Goal: Task Accomplishment & Management: Complete application form

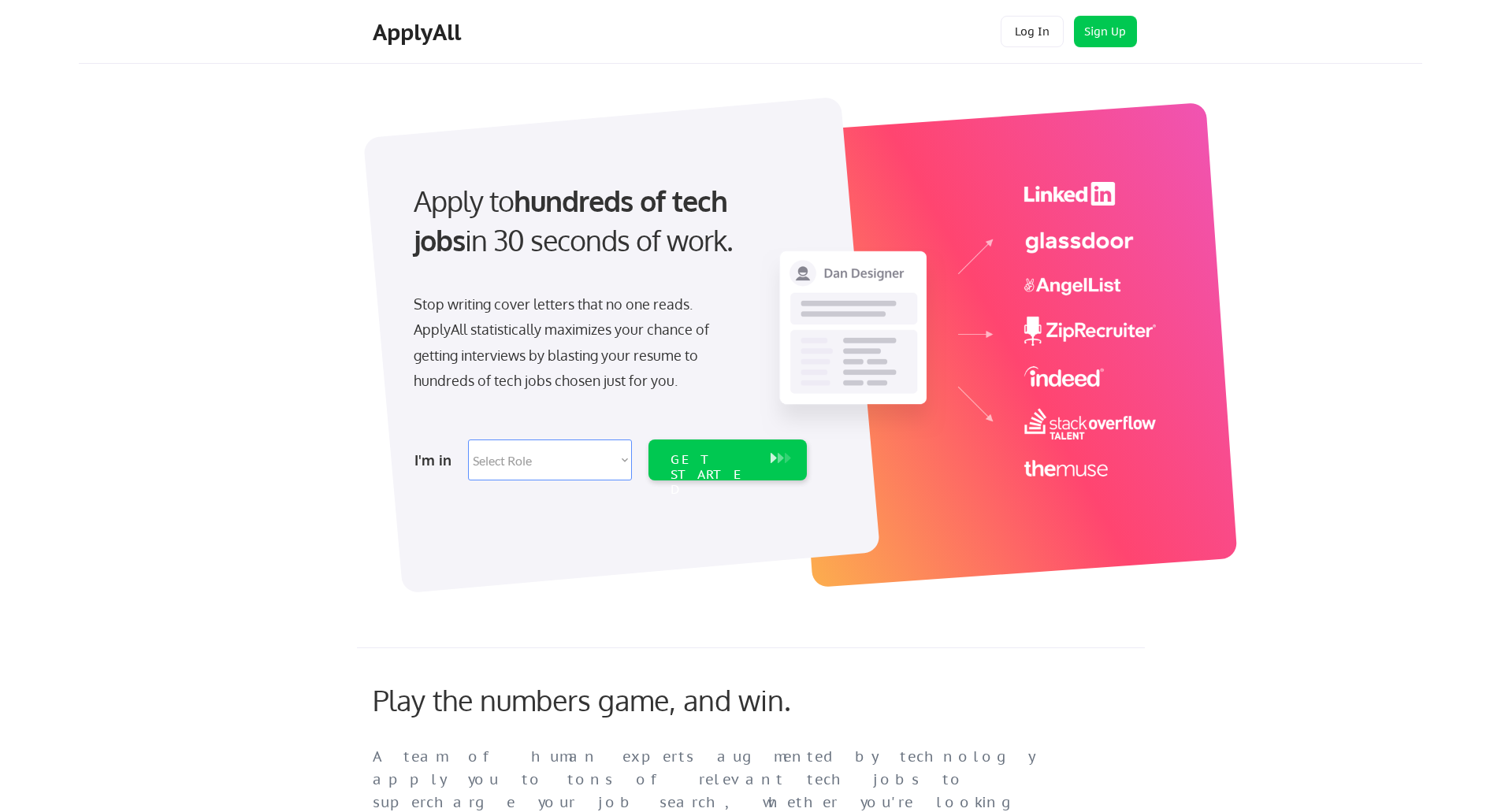
click at [627, 460] on select "Select Role Software Engineering Product Management Customer Success Sales UI/U…" at bounding box center [550, 460] width 164 height 41
select select ""product""
click at [468, 440] on select "Select Role Software Engineering Product Management Customer Success Sales UI/U…" at bounding box center [550, 460] width 164 height 41
select select ""product""
click at [774, 465] on button at bounding box center [781, 459] width 16 height 17
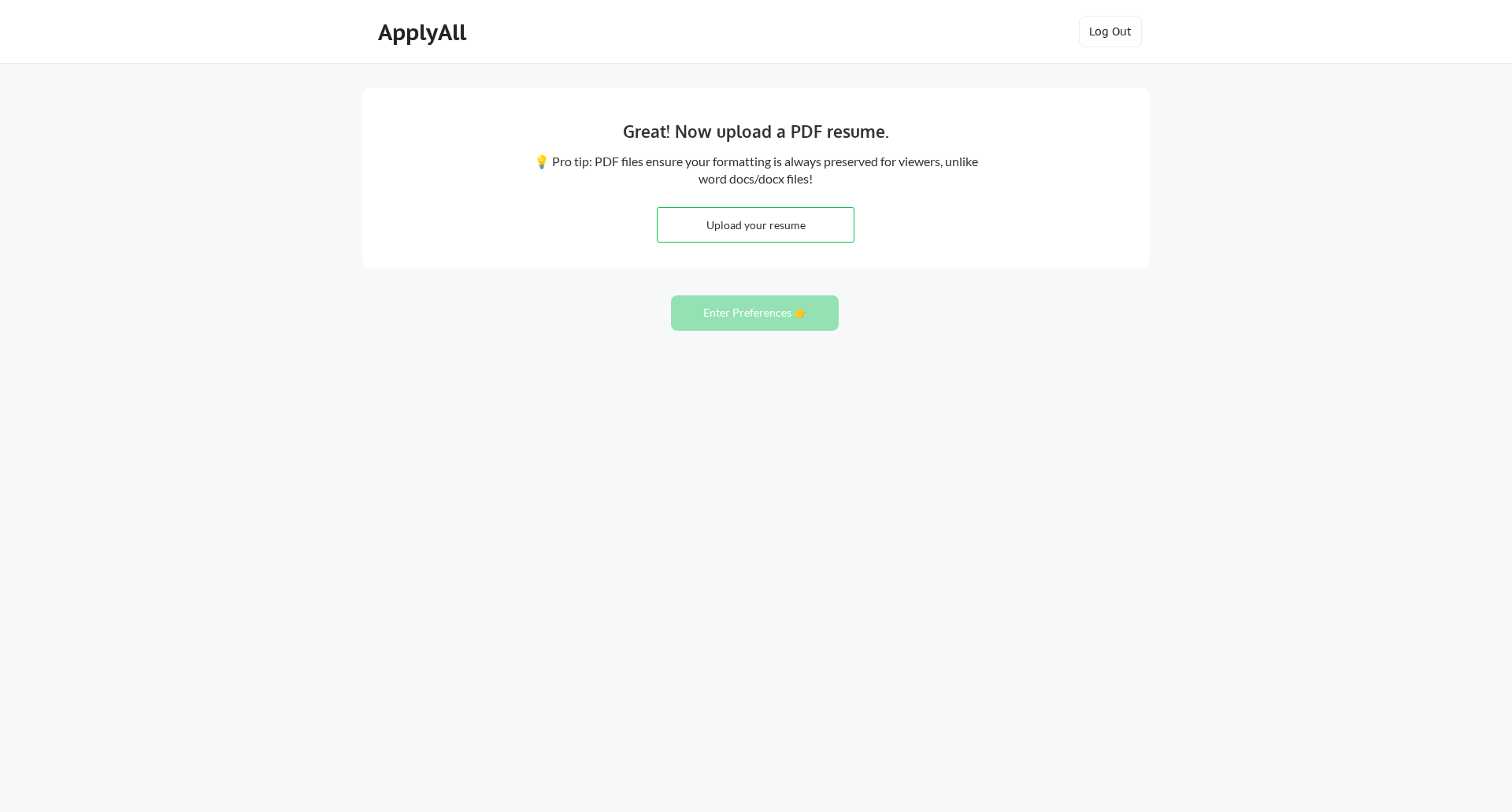
click at [930, 219] on div "Great! Now upload a PDF resume. 💡 Pro tip: PDF files ensure your formatting is …" at bounding box center [756, 178] width 787 height 181
click at [751, 226] on input "file" at bounding box center [755, 224] width 196 height 34
click at [810, 311] on button "Enter Preferences 👉" at bounding box center [754, 313] width 168 height 36
click at [771, 317] on button "Enter Preferences 👉" at bounding box center [754, 313] width 168 height 36
click at [771, 318] on button "Enter Preferences 👉" at bounding box center [754, 313] width 168 height 36
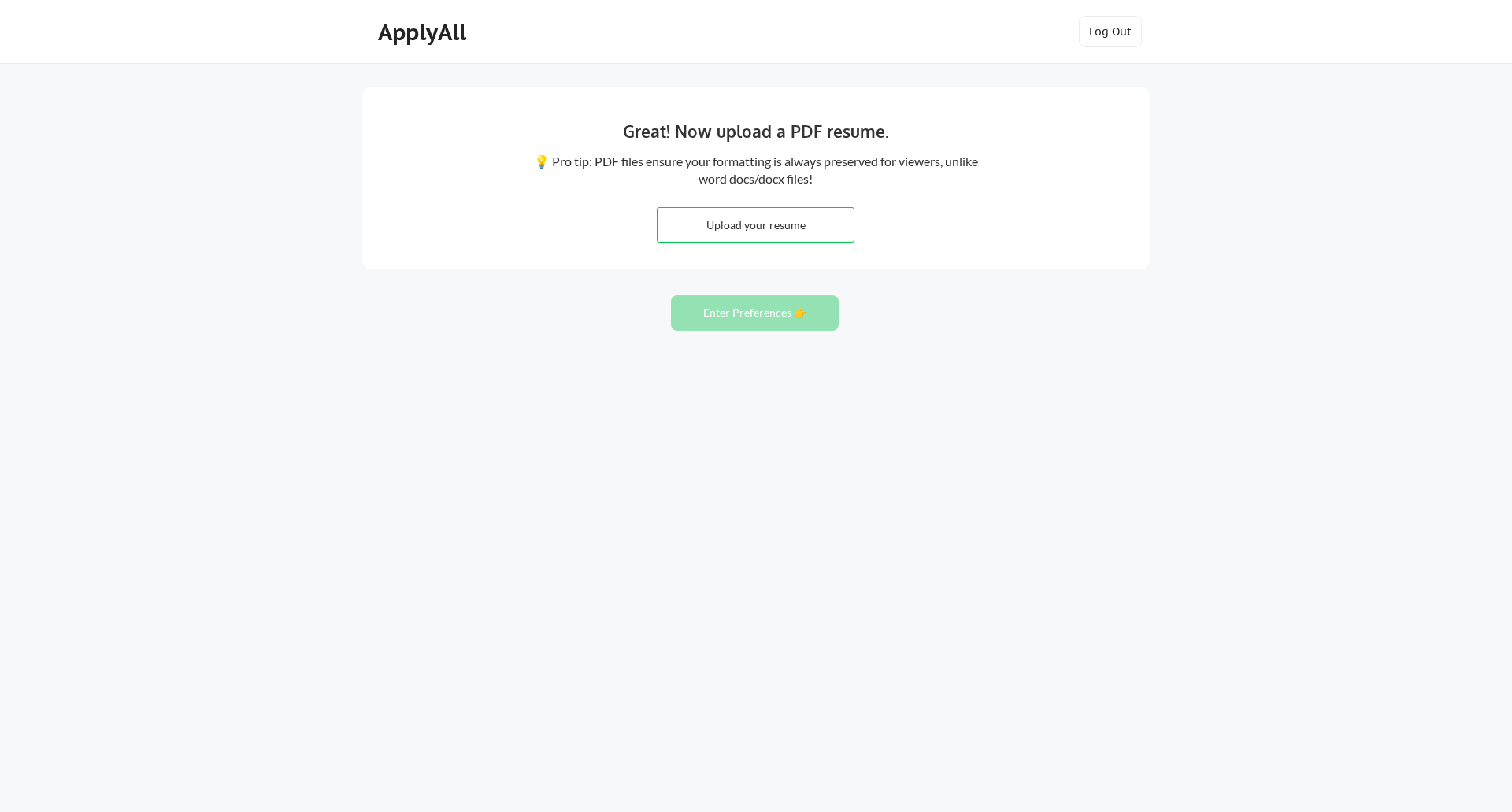
click at [1096, 9] on div "ApplyAll Log In Sign Up Log Out" at bounding box center [756, 32] width 1512 height 64
